Goal: Task Accomplishment & Management: Use online tool/utility

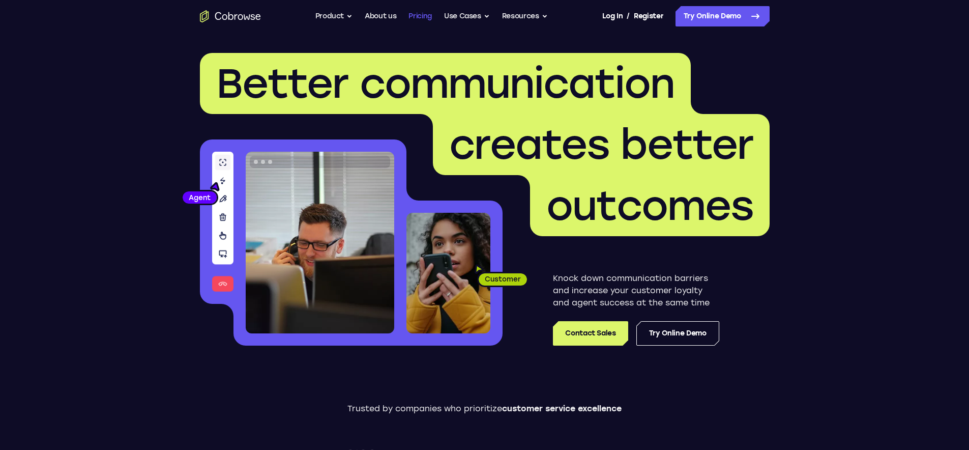
click at [428, 17] on link "Pricing" at bounding box center [420, 16] width 23 height 20
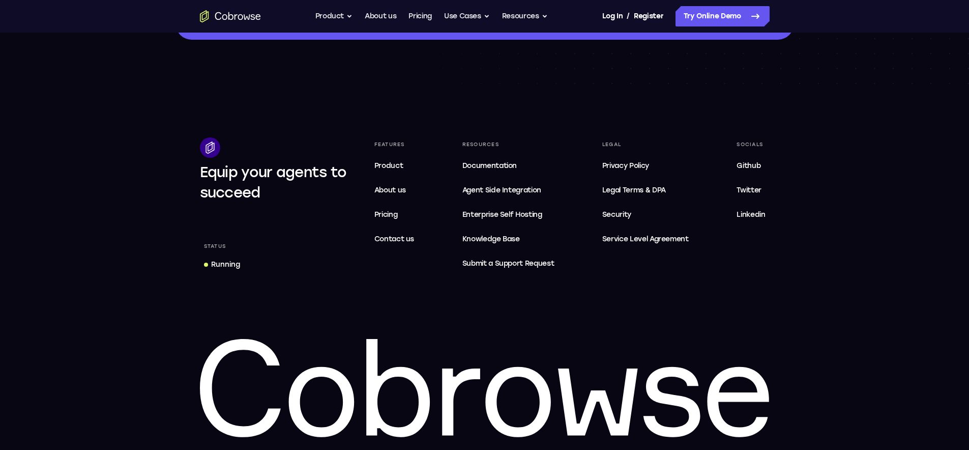
scroll to position [1752, 0]
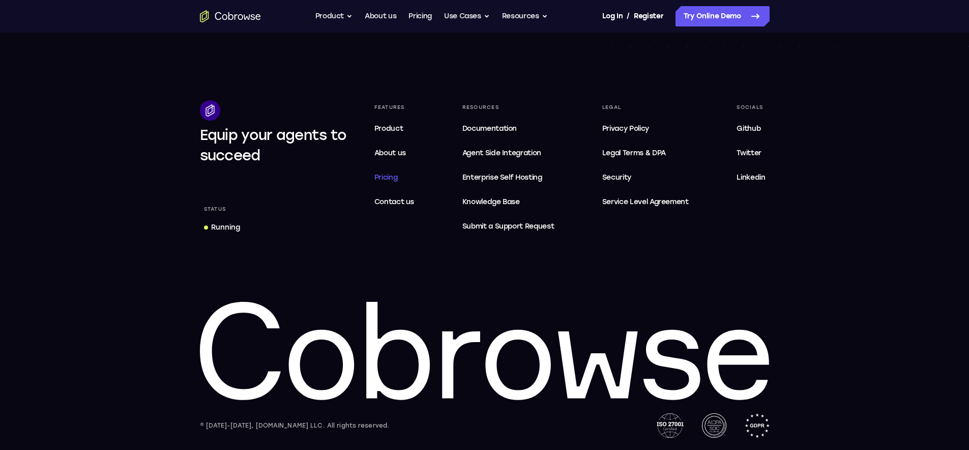
click at [389, 177] on span "Pricing" at bounding box center [386, 177] width 23 height 9
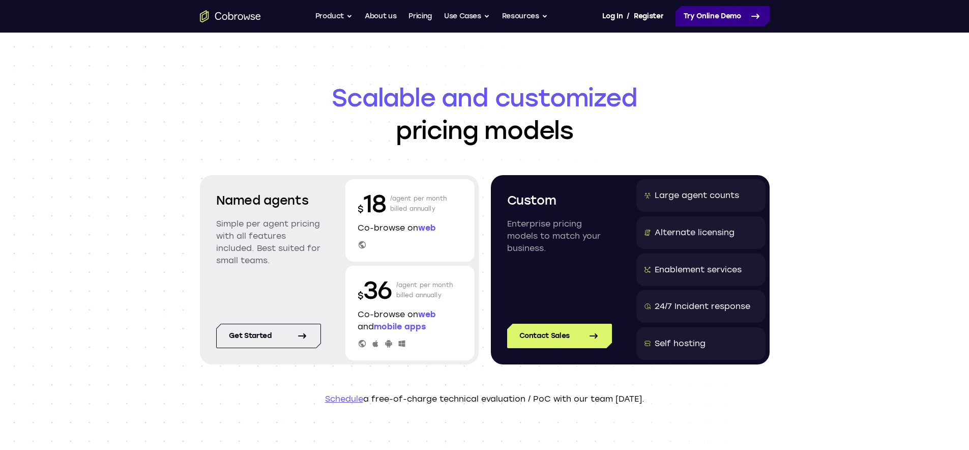
click at [705, 16] on link "Try Online Demo" at bounding box center [723, 16] width 94 height 20
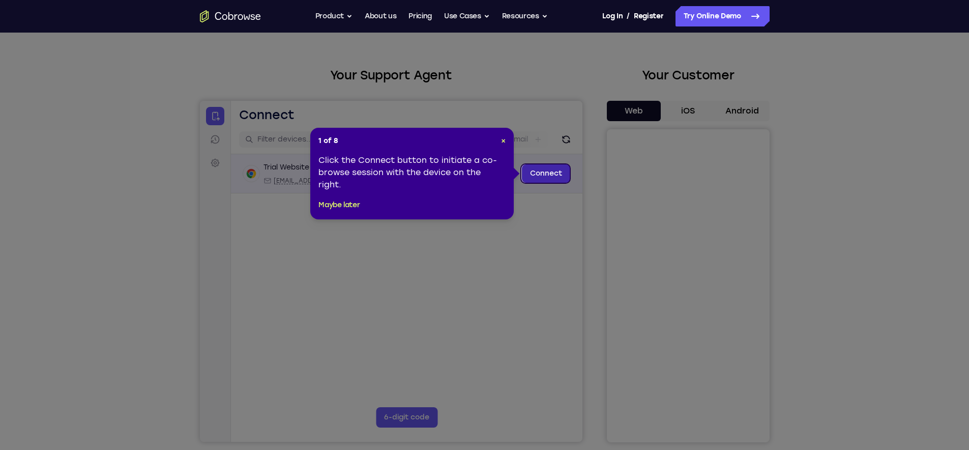
click at [550, 170] on link "Connect" at bounding box center [546, 173] width 48 height 18
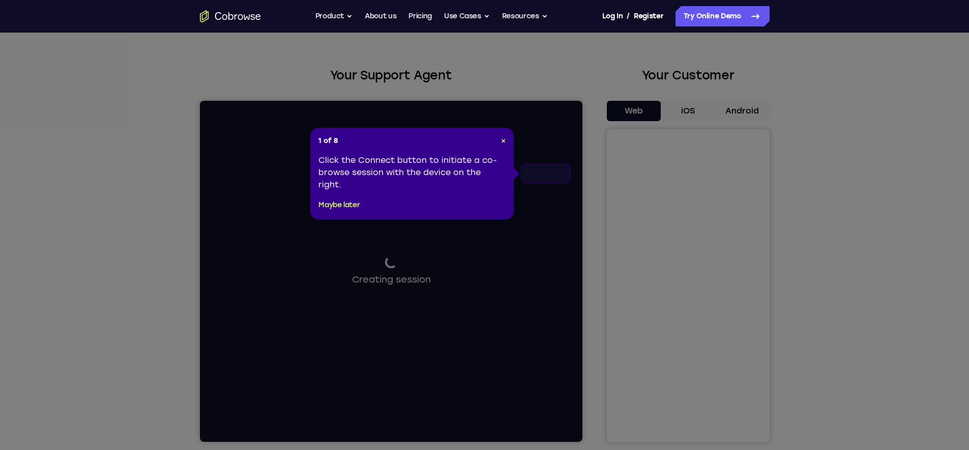
click at [550, 170] on div "Connecting to device Creating session" at bounding box center [390, 271] width 383 height 341
